Goal: Find specific page/section: Find specific page/section

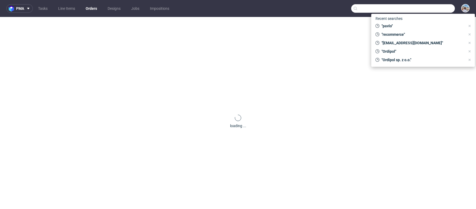
click at [421, 12] on input "text" at bounding box center [403, 8] width 104 height 8
type input "v"
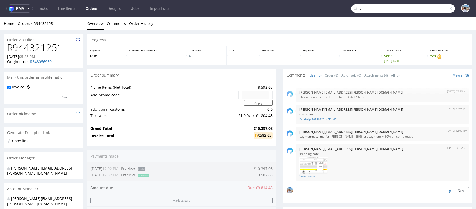
scroll to position [68, 0]
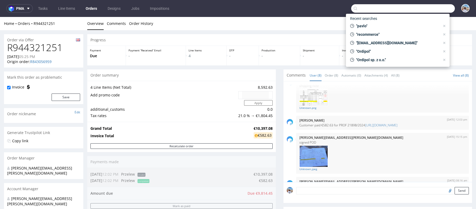
paste input "NSE Products [GEOGRAPHIC_DATA]"
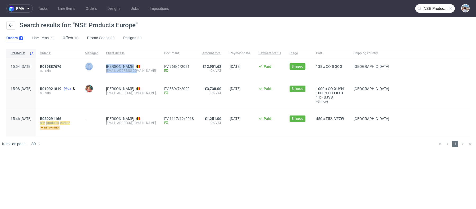
drag, startPoint x: 159, startPoint y: 70, endPoint x: 116, endPoint y: 70, distance: 43.1
click at [116, 70] on div "15:54 [DATE] R089887676 nu_skin [PERSON_NAME] [PERSON_NAME] Smedts [EMAIL_ADDRE…" at bounding box center [237, 69] width 463 height 22
copy div "[PERSON_NAME] [PERSON_NAME] [EMAIL_ADDRESS][DOMAIN_NAME]"
click at [123, 72] on div "[EMAIL_ADDRESS][DOMAIN_NAME]" at bounding box center [131, 70] width 50 height 4
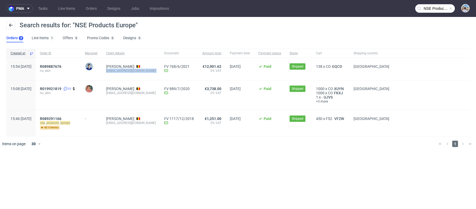
click at [123, 72] on div "[EMAIL_ADDRESS][DOMAIN_NAME]" at bounding box center [131, 70] width 50 height 4
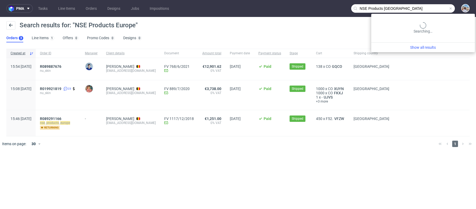
click at [437, 7] on input "NSE Products [GEOGRAPHIC_DATA]" at bounding box center [403, 8] width 104 height 8
paste input "[EMAIL_ADDRESS][DOMAIN_NAME]"
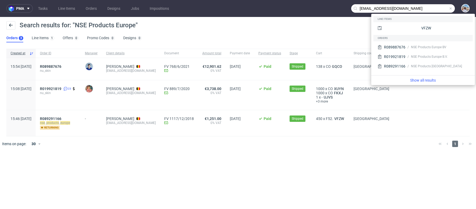
type input "[EMAIL_ADDRESS][DOMAIN_NAME]"
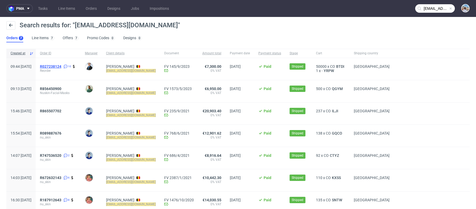
click at [61, 67] on span "R027238124" at bounding box center [50, 66] width 21 height 4
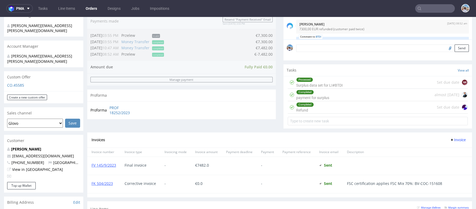
scroll to position [183, 0]
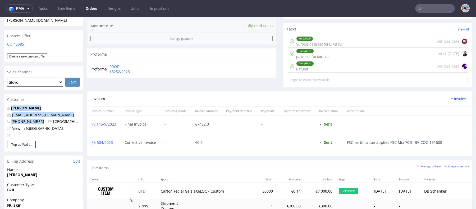
drag, startPoint x: 38, startPoint y: 111, endPoint x: 8, endPoint y: 98, distance: 33.2
click at [8, 105] on div "[PERSON_NAME] [EMAIL_ADDRESS][DOMAIN_NAME] [PHONE_NUMBER] [GEOGRAPHIC_DATA] Vie…" at bounding box center [43, 122] width 79 height 35
copy div "[PERSON_NAME] [EMAIL_ADDRESS][DOMAIN_NAME] [PHONE_NUMBER]"
click at [432, 7] on input "text" at bounding box center [435, 8] width 40 height 8
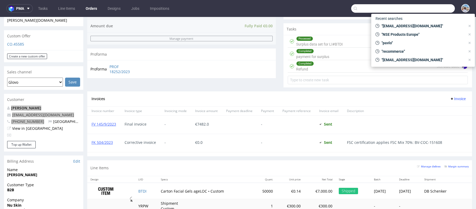
paste input "pawsomepawsboutique"
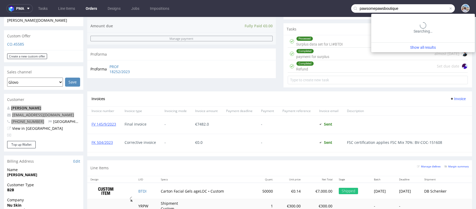
type input "pawsomepawsboutique"
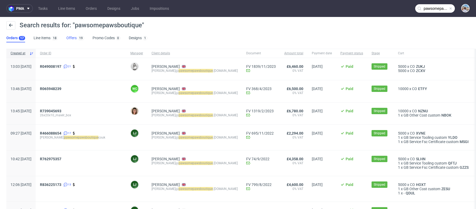
click at [71, 35] on link "Offers 19" at bounding box center [75, 38] width 18 height 8
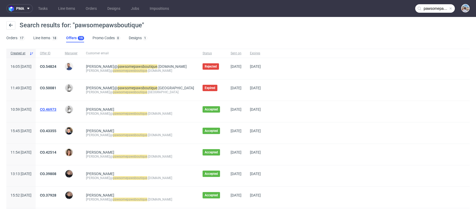
click at [56, 108] on link "CO.46973" at bounding box center [48, 109] width 16 height 4
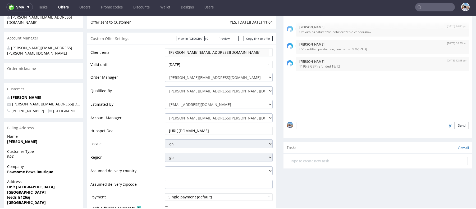
scroll to position [19, 0]
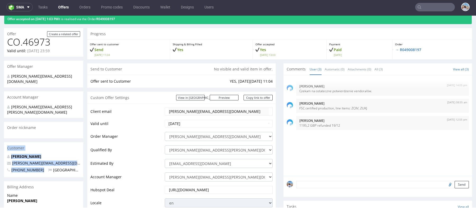
drag, startPoint x: 40, startPoint y: 158, endPoint x: 4, endPoint y: 133, distance: 43.9
click at [4, 142] on section "Customer [PERSON_NAME] [PERSON_NAME][EMAIL_ADDRESS][DOMAIN_NAME] [PHONE_NUMBER]…" at bounding box center [43, 159] width 79 height 35
click at [38, 142] on div "Customer" at bounding box center [43, 148] width 79 height 12
drag, startPoint x: 11, startPoint y: 144, endPoint x: 41, endPoint y: 159, distance: 33.9
click at [41, 159] on div "[PERSON_NAME] [PERSON_NAME][EMAIL_ADDRESS][DOMAIN_NAME] [PHONE_NUMBER] [GEOGRAP…" at bounding box center [43, 166] width 79 height 24
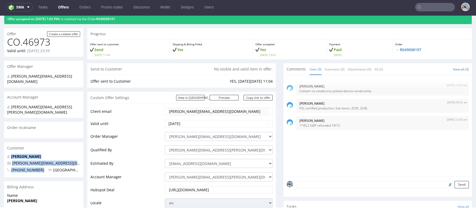
copy div "[PERSON_NAME] [PERSON_NAME][EMAIL_ADDRESS][DOMAIN_NAME] [PHONE_NUMBER]"
click at [420, 6] on input "text" at bounding box center [435, 7] width 40 height 8
paste input "SoKind ApS"
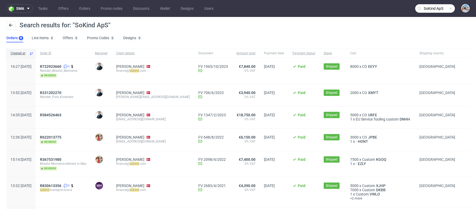
click at [139, 72] on mark "sokind" at bounding box center [135, 71] width 10 height 4
copy div "finance@ sokind .com"
click at [432, 17] on div "Search results for: "SoKind ApS" Orders 8 Line Items 0 Offers 0 Promo Codes 0 D…" at bounding box center [238, 32] width 476 height 30
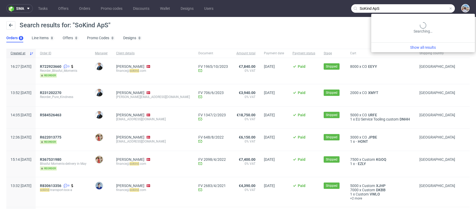
click at [431, 12] on nav "sma Tasks Offers Orders Promo codes Discounts Wallet Designs Users SoKind ApS" at bounding box center [238, 8] width 476 height 17
click at [431, 12] on input "SoKind ApS" at bounding box center [403, 8] width 104 height 8
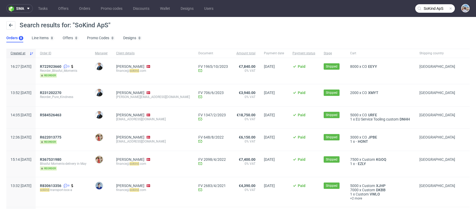
click at [431, 12] on input "SoKind ApS" at bounding box center [435, 8] width 40 height 8
paste input "[EMAIL_ADDRESS][DOMAIN_NAME]"
type input "[EMAIL_ADDRESS][DOMAIN_NAME]"
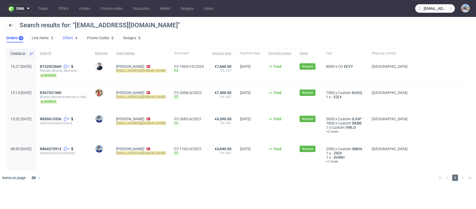
click at [65, 41] on link "Offers 4" at bounding box center [71, 38] width 16 height 8
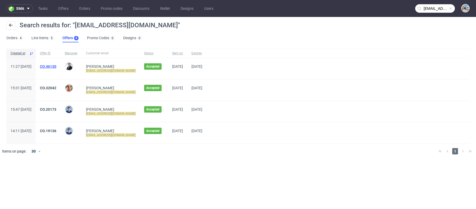
click at [56, 65] on link "CO.46130" at bounding box center [48, 66] width 16 height 4
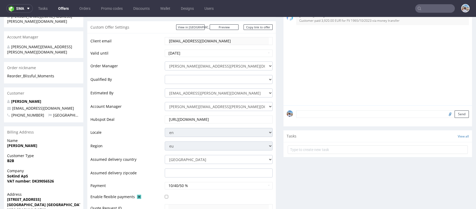
scroll to position [52, 0]
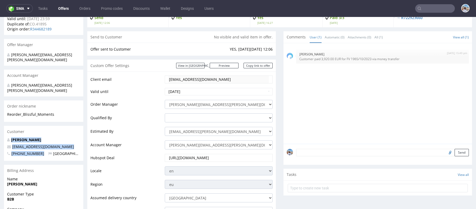
drag, startPoint x: 36, startPoint y: 144, endPoint x: 8, endPoint y: 125, distance: 34.5
click at [8, 126] on section "Customer [PERSON_NAME] [EMAIL_ADDRESS][DOMAIN_NAME] [PHONE_NUMBER] [GEOGRAPHIC_…" at bounding box center [43, 143] width 79 height 35
copy section "[PERSON_NAME] [EMAIL_ADDRESS][DOMAIN_NAME] [PHONE_NUMBER]"
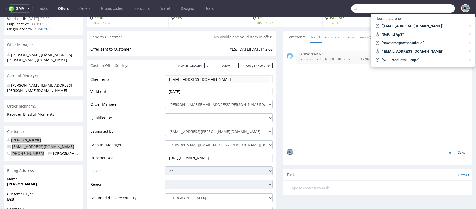
click at [436, 7] on input "text" at bounding box center [403, 8] width 104 height 8
paste input "lovatocandles"
type input "lovatocandles"
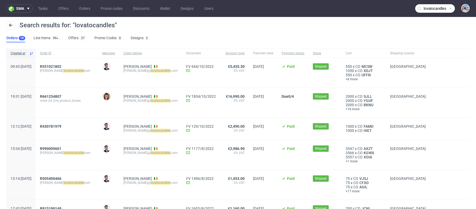
click at [66, 62] on div "R551021802 [PERSON_NAME] com" at bounding box center [67, 73] width 62 height 30
click at [61, 66] on span "R551021802" at bounding box center [50, 66] width 21 height 4
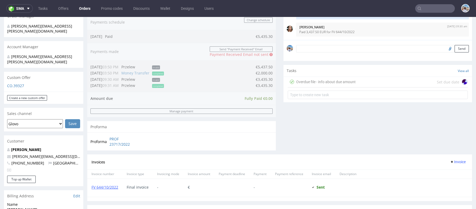
scroll to position [142, 0]
drag, startPoint x: 39, startPoint y: 153, endPoint x: 0, endPoint y: 133, distance: 43.4
click at [0, 133] on div "Order via Offer R551021802 [DATE] 09:43 AM Mark this order as problematic Invoi…" at bounding box center [238, 152] width 476 height 529
copy section "Jason Hamilton-Foott [EMAIL_ADDRESS][DOMAIN_NAME] [PHONE_NUMBER]"
click at [434, 9] on input "text" at bounding box center [435, 8] width 40 height 8
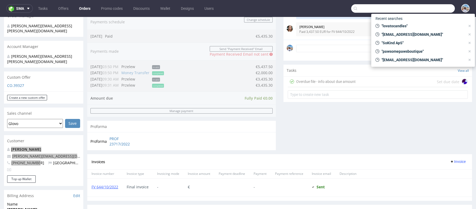
paste input "Hairy Tale Cosmetics sp. z o.o."
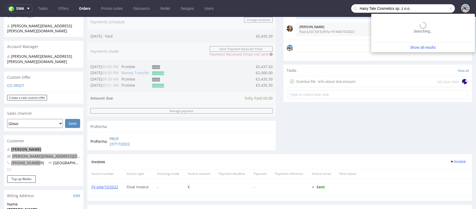
type input "Hairy Tale Cosmetics sp. z o.o."
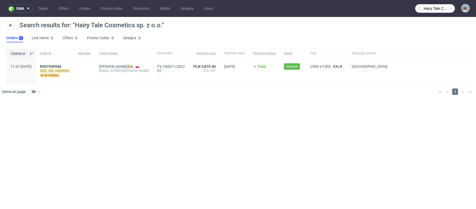
click at [68, 63] on div "R007949946 hairy _ tale _ cosmetics returning" at bounding box center [55, 71] width 38 height 26
click at [61, 66] on span "R007949946" at bounding box center [50, 66] width 21 height 4
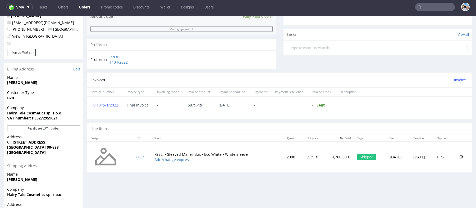
scroll to position [117, 0]
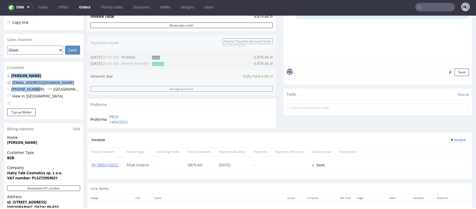
copy div "[PERSON_NAME] [PERSON_NAME][EMAIL_ADDRESS][DOMAIN_NAME] [PHONE_NUMBER]"
drag, startPoint x: 38, startPoint y: 91, endPoint x: 5, endPoint y: 74, distance: 36.4
click at [5, 74] on div "[PERSON_NAME] [EMAIL_ADDRESS][DOMAIN_NAME] [PHONE_NUMBER] [GEOGRAPHIC_DATA] Vie…" at bounding box center [43, 90] width 79 height 35
